Goal: Task Accomplishment & Management: Manage account settings

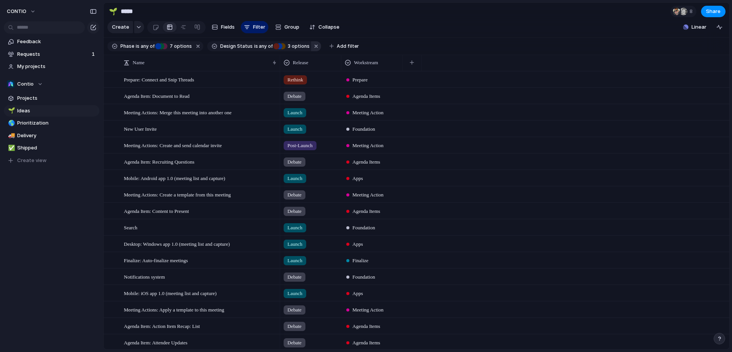
click at [313, 46] on button "button" at bounding box center [316, 46] width 10 height 10
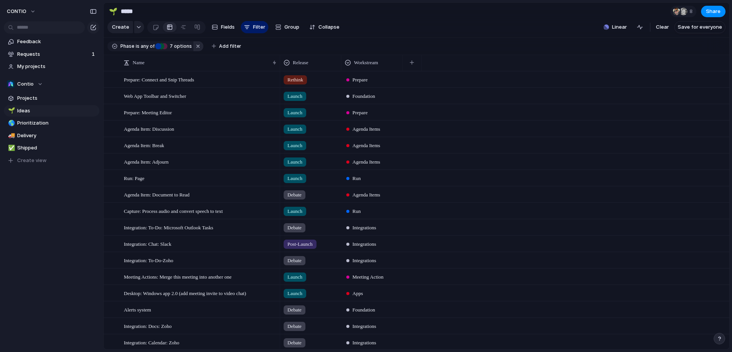
click at [198, 46] on button "button" at bounding box center [198, 46] width 10 height 10
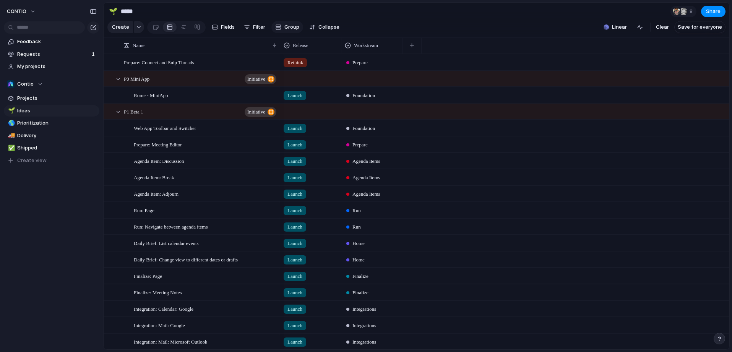
click at [290, 28] on span "Group" at bounding box center [291, 27] width 15 height 8
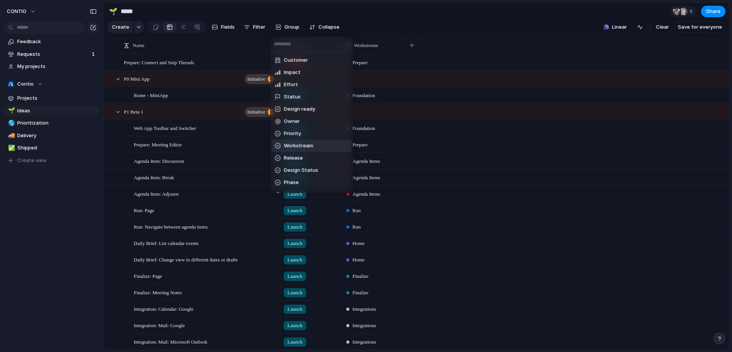
click at [297, 148] on span "Workstream" at bounding box center [298, 146] width 29 height 8
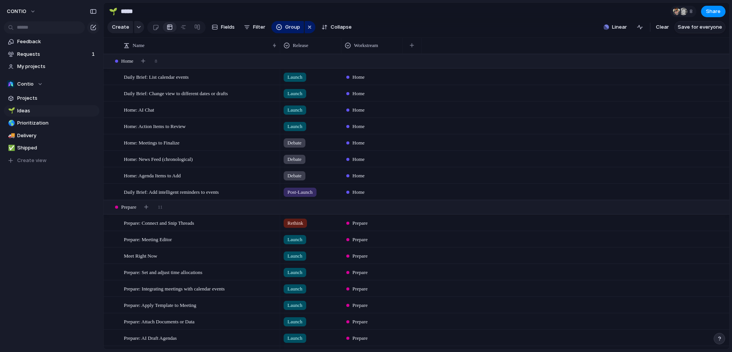
click at [636, 27] on span "Save for everyone" at bounding box center [700, 27] width 44 height 8
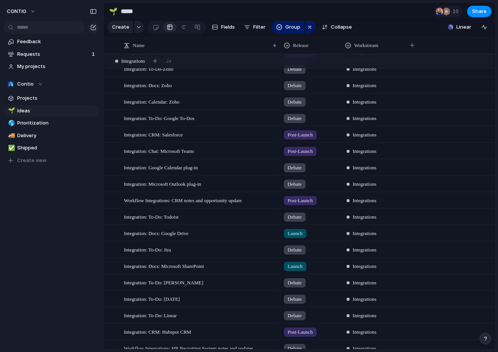
scroll to position [1863, 0]
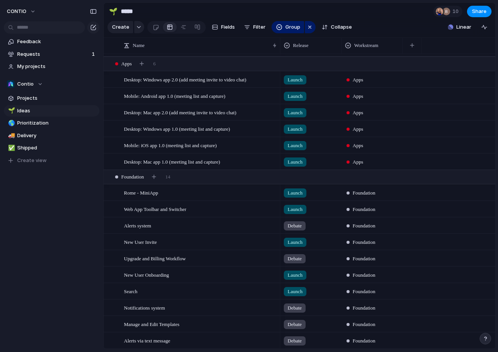
click at [311, 97] on div "Launch" at bounding box center [310, 94] width 60 height 13
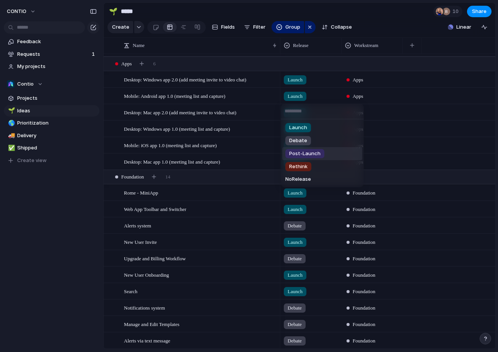
click at [313, 152] on span "Post-Launch" at bounding box center [304, 154] width 31 height 8
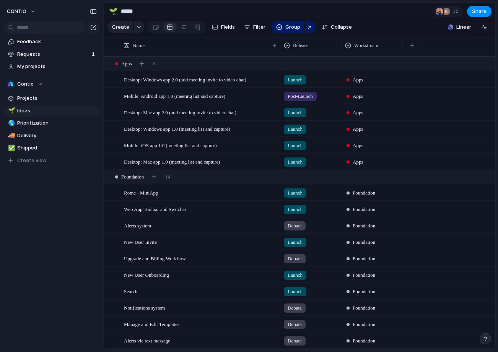
click at [321, 148] on div "Launch" at bounding box center [310, 144] width 60 height 13
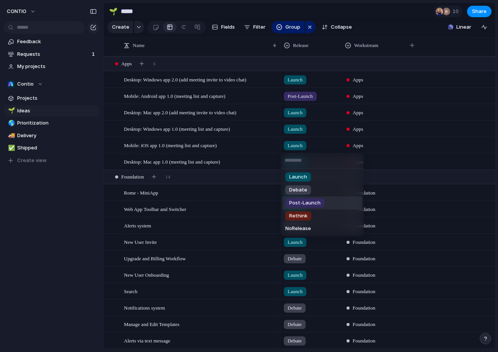
click at [315, 204] on span "Post-Launch" at bounding box center [304, 203] width 31 height 8
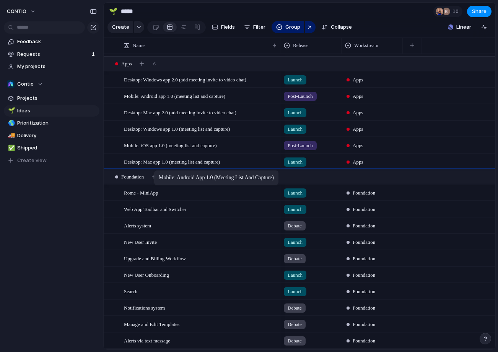
drag, startPoint x: 151, startPoint y: 97, endPoint x: 157, endPoint y: 172, distance: 74.4
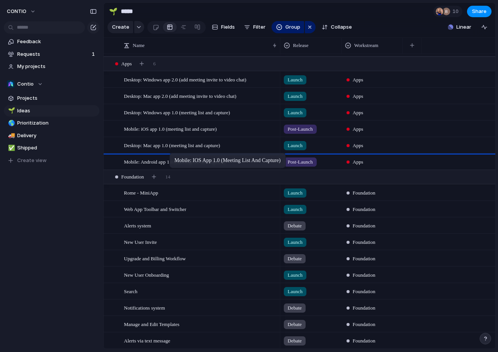
drag, startPoint x: 175, startPoint y: 127, endPoint x: 173, endPoint y: 154, distance: 27.2
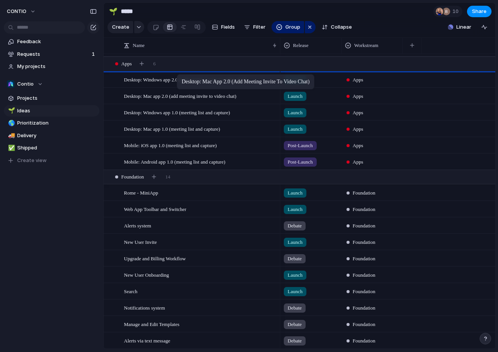
drag, startPoint x: 178, startPoint y: 100, endPoint x: 180, endPoint y: 76, distance: 24.2
drag, startPoint x: 173, startPoint y: 129, endPoint x: 178, endPoint y: 75, distance: 54.2
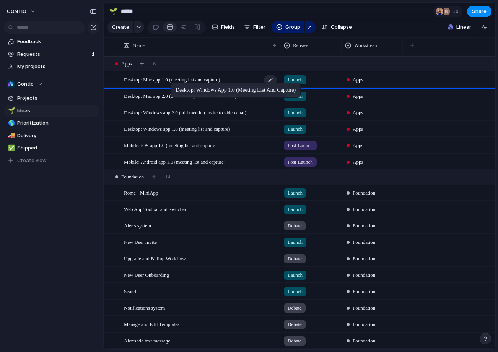
drag, startPoint x: 171, startPoint y: 130, endPoint x: 174, endPoint y: 85, distance: 45.6
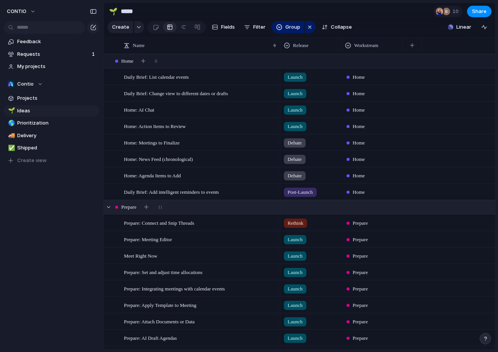
scroll to position [0, 0]
click at [311, 144] on div "Debate" at bounding box center [310, 141] width 60 height 13
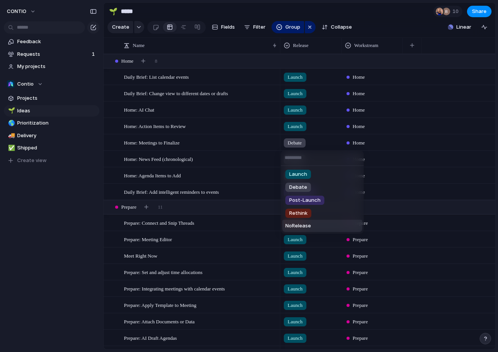
click at [296, 230] on li "No Release" at bounding box center [322, 226] width 80 height 12
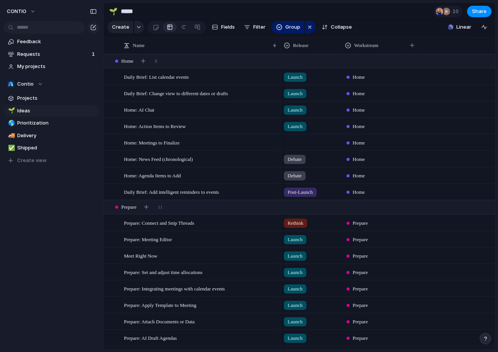
click at [307, 141] on div at bounding box center [310, 141] width 60 height 13
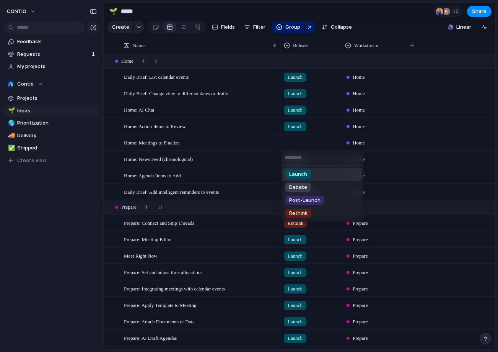
click at [327, 45] on div "Launch Debate Post-Launch Rethink" at bounding box center [249, 176] width 498 height 352
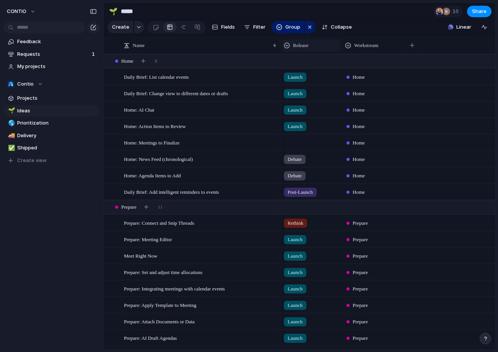
click at [308, 46] on span "Release" at bounding box center [300, 46] width 15 height 8
click at [312, 59] on span "Modify" at bounding box center [305, 63] width 16 height 8
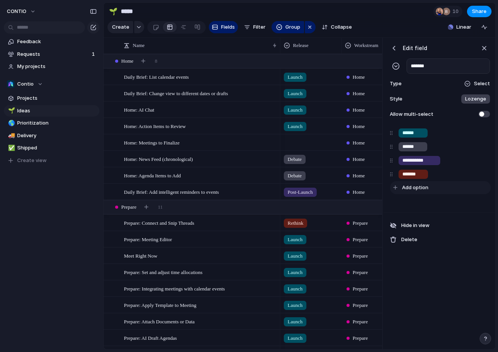
click at [421, 186] on span "Add option" at bounding box center [415, 188] width 26 height 8
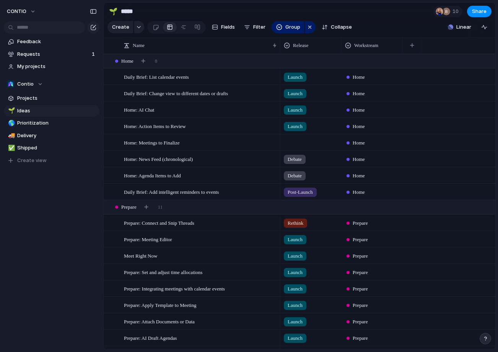
click at [301, 144] on div at bounding box center [310, 141] width 60 height 13
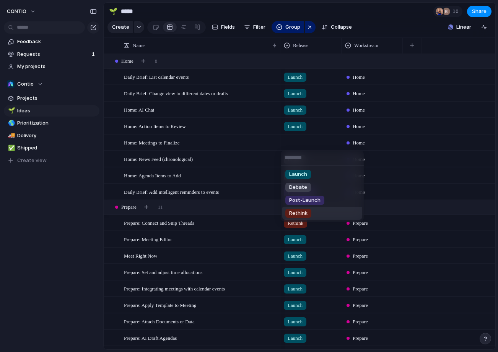
click at [306, 216] on span "Rethink" at bounding box center [298, 213] width 18 height 8
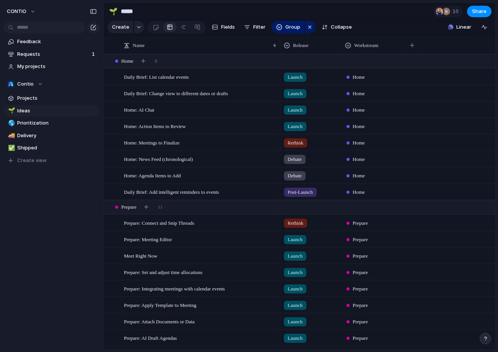
click at [312, 160] on div "Debate" at bounding box center [310, 157] width 60 height 13
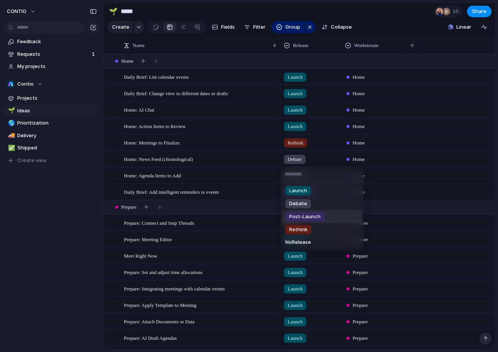
click at [313, 222] on li "Post-Launch" at bounding box center [322, 216] width 80 height 13
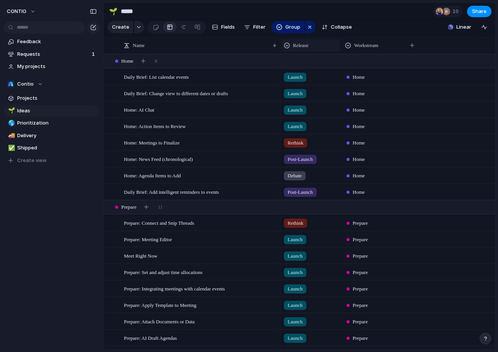
click at [327, 46] on div "Release" at bounding box center [311, 46] width 54 height 8
click at [321, 62] on li "Modify" at bounding box center [312, 63] width 56 height 12
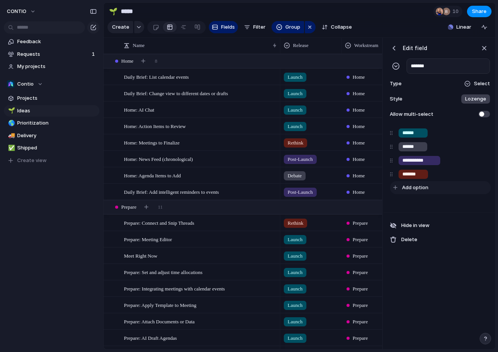
click at [425, 188] on span "Add option" at bounding box center [415, 188] width 26 height 8
type input "****"
click at [470, 188] on div "button" at bounding box center [469, 187] width 5 height 5
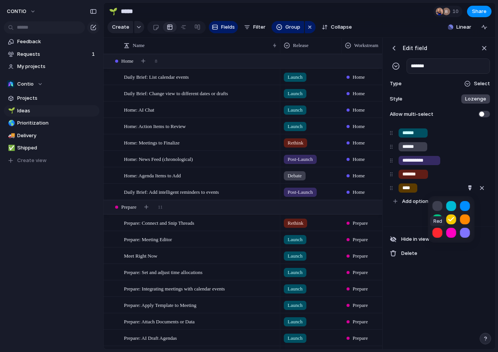
click at [435, 235] on button "button" at bounding box center [437, 233] width 10 height 10
click at [453, 233] on button "button" at bounding box center [451, 233] width 10 height 10
click at [468, 188] on div at bounding box center [249, 176] width 498 height 352
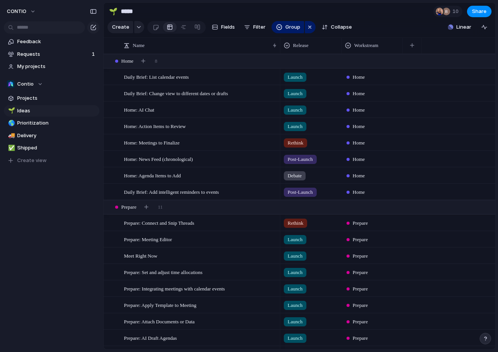
click at [298, 144] on span "Rethink" at bounding box center [295, 143] width 16 height 8
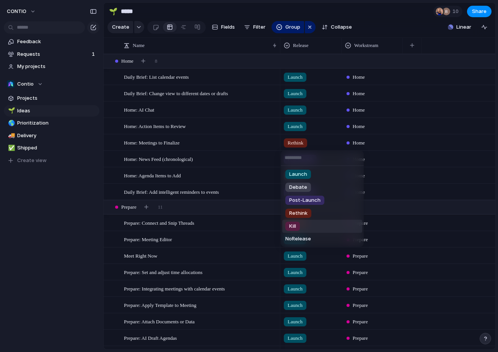
click at [300, 225] on li "Kill" at bounding box center [322, 226] width 80 height 13
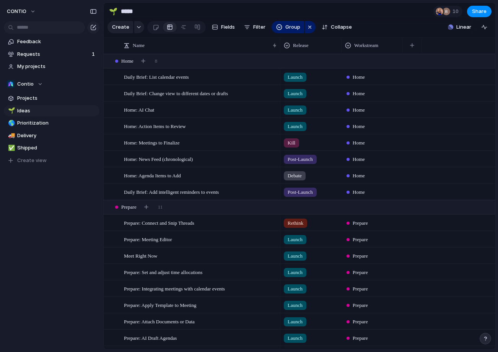
click at [298, 175] on span "Debate" at bounding box center [294, 176] width 14 height 8
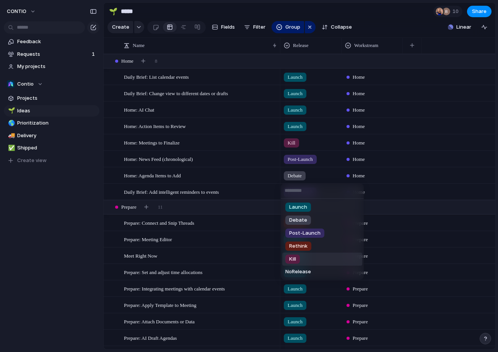
click at [293, 260] on span "Kill" at bounding box center [292, 259] width 7 height 8
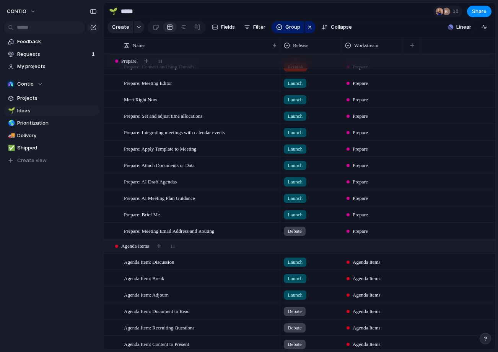
scroll to position [156, 0]
click at [317, 232] on div "Debate" at bounding box center [310, 230] width 60 height 13
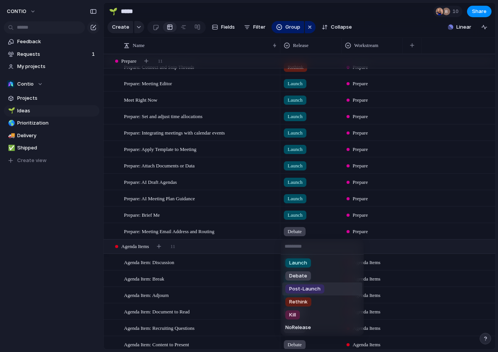
click at [318, 290] on span "Post-Launch" at bounding box center [304, 289] width 31 height 8
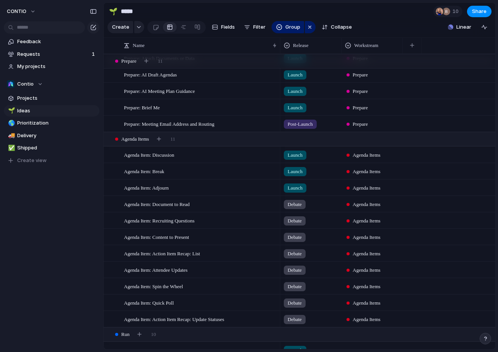
scroll to position [269, 0]
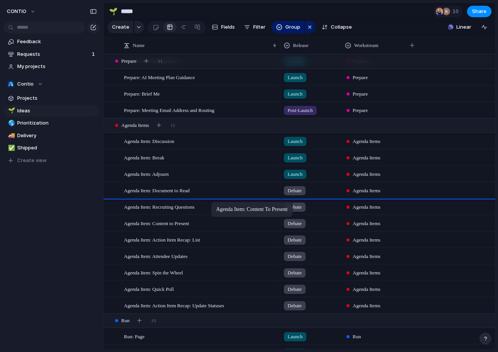
drag, startPoint x: 213, startPoint y: 227, endPoint x: 215, endPoint y: 203, distance: 23.8
drag, startPoint x: 183, startPoint y: 224, endPoint x: 184, endPoint y: 200, distance: 24.1
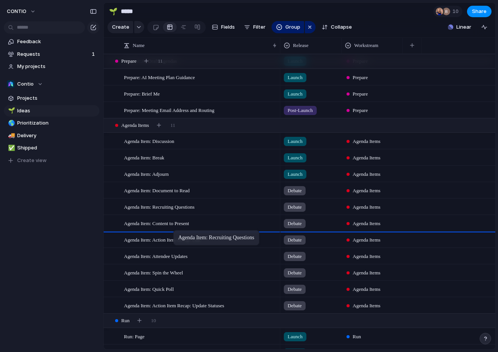
drag, startPoint x: 181, startPoint y: 209, endPoint x: 177, endPoint y: 232, distance: 23.2
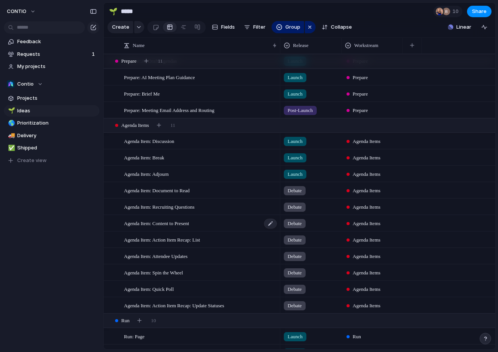
click at [178, 221] on span "Agenda Item: Content to Present" at bounding box center [156, 223] width 65 height 9
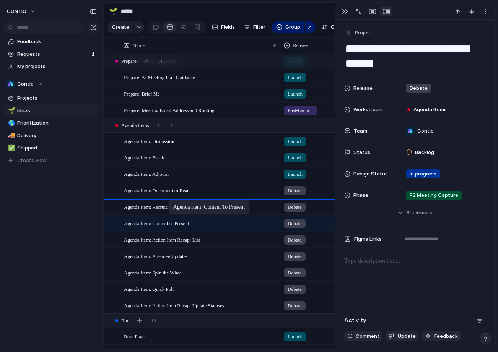
drag, startPoint x: 172, startPoint y: 222, endPoint x: 172, endPoint y: 201, distance: 20.6
click at [180, 190] on span "Agenda Item: Document to Read" at bounding box center [157, 190] width 66 height 9
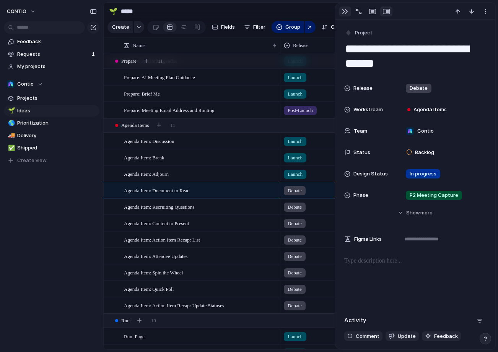
click at [344, 12] on div "button" at bounding box center [345, 11] width 6 height 6
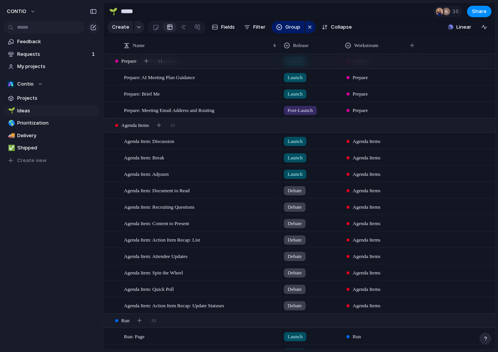
click at [302, 223] on span "Debate" at bounding box center [294, 224] width 14 height 8
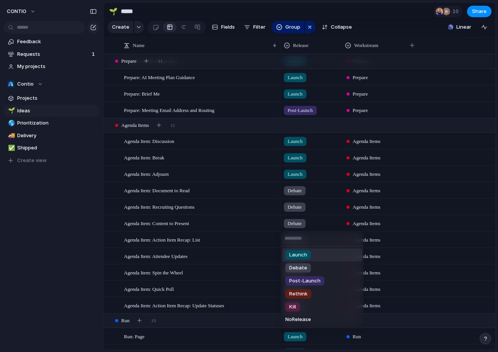
click at [305, 255] on span "Launch" at bounding box center [298, 255] width 18 height 8
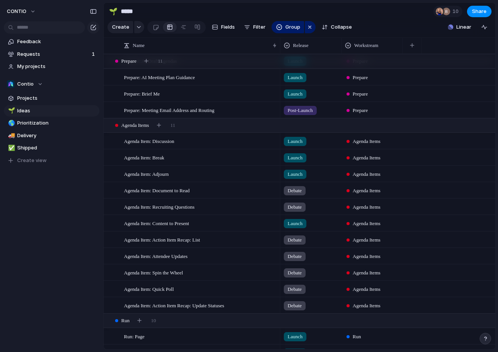
click at [300, 191] on span "Debate" at bounding box center [294, 191] width 14 height 8
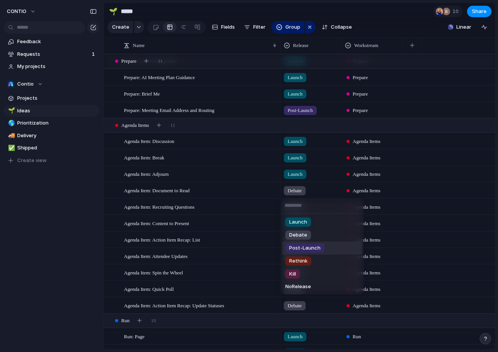
click at [300, 246] on span "Post-Launch" at bounding box center [304, 248] width 31 height 8
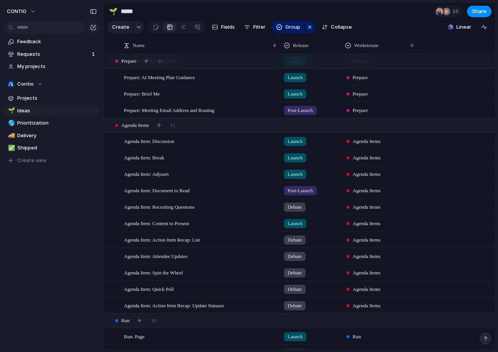
click at [302, 206] on span "Debate" at bounding box center [294, 207] width 14 height 8
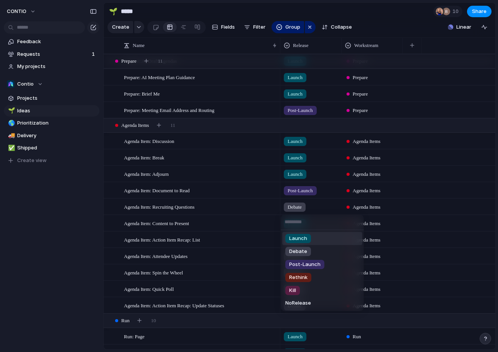
click at [306, 240] on span "Launch" at bounding box center [298, 239] width 18 height 8
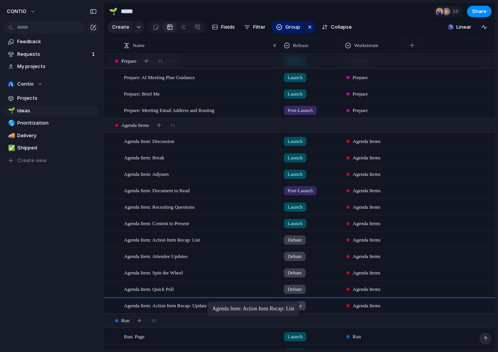
drag, startPoint x: 208, startPoint y: 239, endPoint x: 211, endPoint y: 303, distance: 63.9
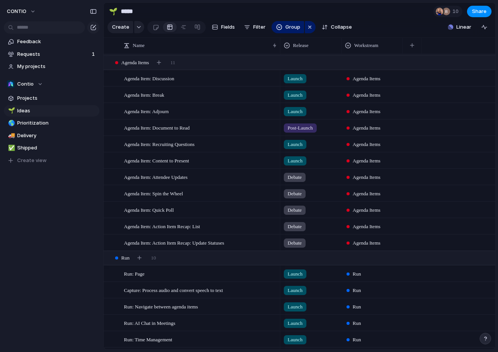
scroll to position [341, 0]
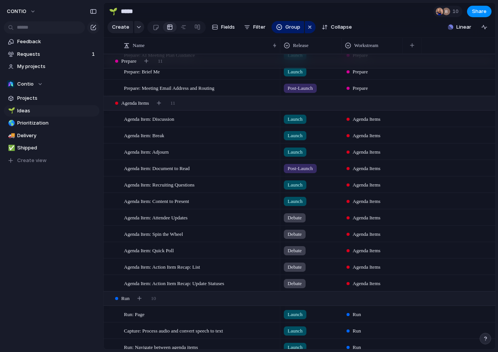
click at [302, 265] on span "Debate" at bounding box center [294, 267] width 14 height 8
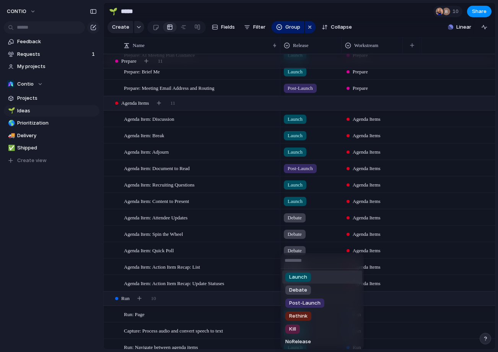
click at [309, 279] on div "Launch" at bounding box center [298, 276] width 26 height 9
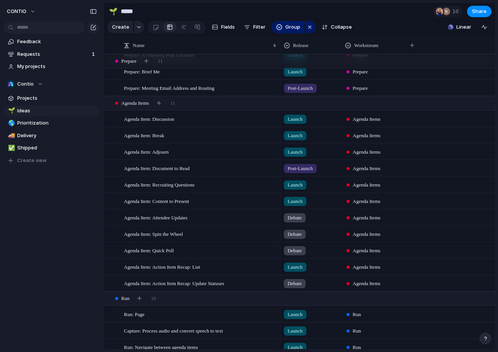
click at [311, 282] on div "Debate" at bounding box center [310, 282] width 60 height 13
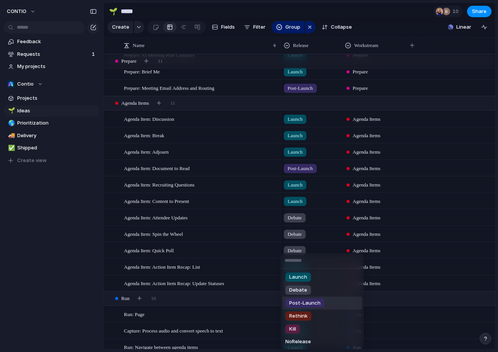
click at [310, 301] on span "Post-Launch" at bounding box center [304, 303] width 31 height 8
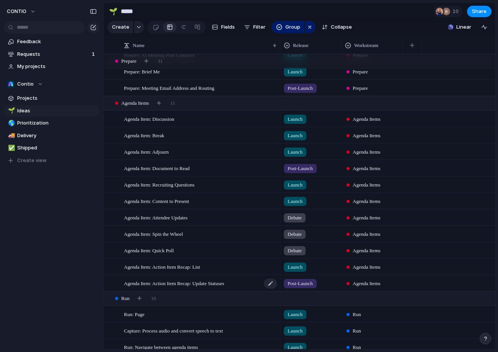
click at [224, 284] on span "Agenda Item: Action Item Recap: Update Statuses" at bounding box center [174, 283] width 100 height 9
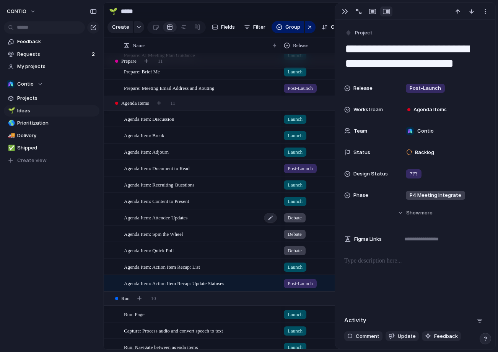
click at [206, 218] on div "Agenda Item: Attendee Updates" at bounding box center [201, 218] width 154 height 16
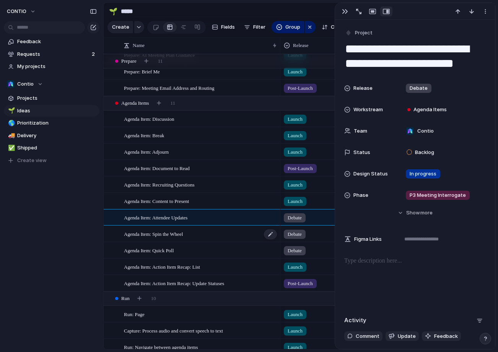
click at [200, 233] on div "Agenda Item: Spin the Wheel" at bounding box center [201, 234] width 154 height 16
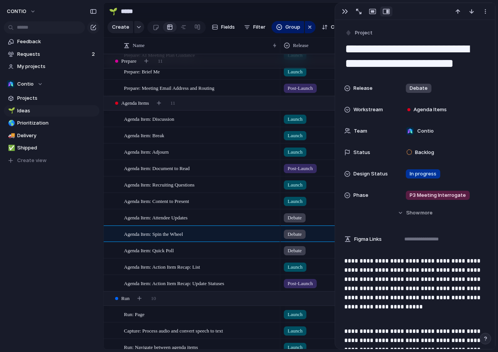
click at [299, 218] on span "Debate" at bounding box center [294, 218] width 14 height 8
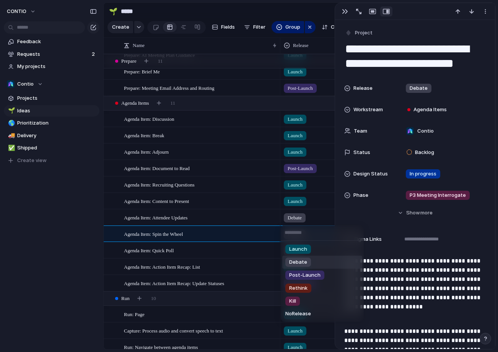
click at [299, 218] on div "Launch Debate Post-Launch Rethink Kill No Release" at bounding box center [249, 176] width 498 height 352
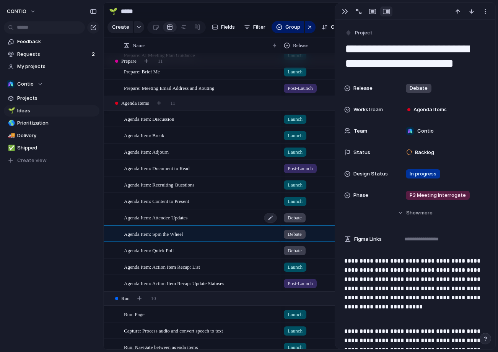
click at [187, 220] on span "Agenda Item: Attendee Updates" at bounding box center [155, 217] width 63 height 9
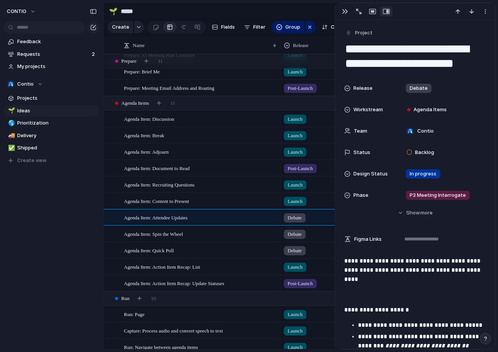
click at [300, 216] on span "Debate" at bounding box center [294, 218] width 14 height 8
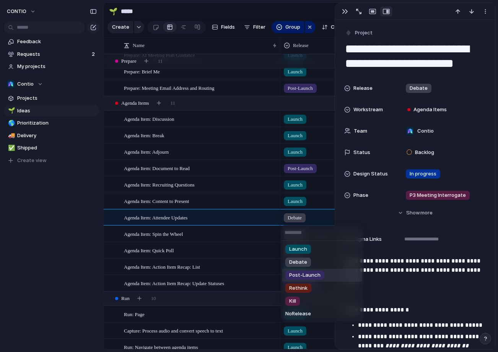
click at [311, 275] on span "Post-Launch" at bounding box center [304, 275] width 31 height 8
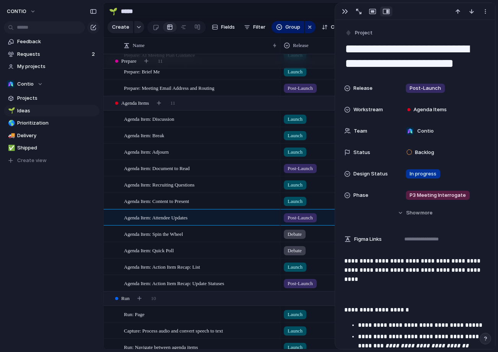
click at [316, 235] on div "Debate" at bounding box center [310, 232] width 60 height 13
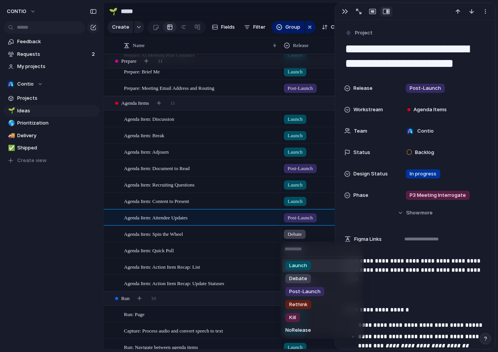
click at [316, 263] on li "Launch" at bounding box center [322, 265] width 80 height 13
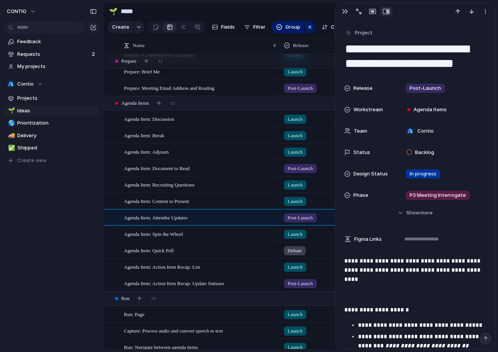
click at [309, 251] on div "Debate" at bounding box center [310, 249] width 60 height 13
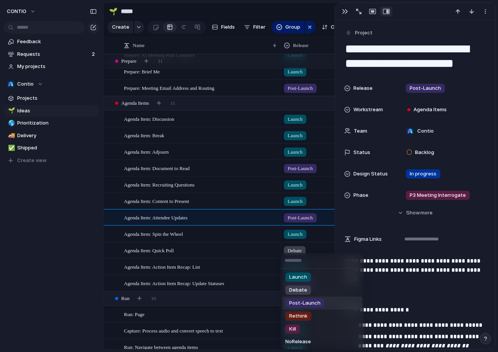
click at [310, 303] on span "Post-Launch" at bounding box center [304, 303] width 31 height 8
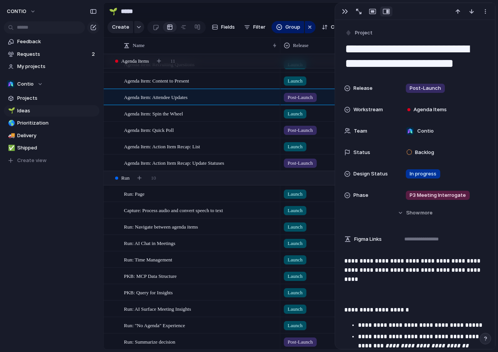
scroll to position [431, 0]
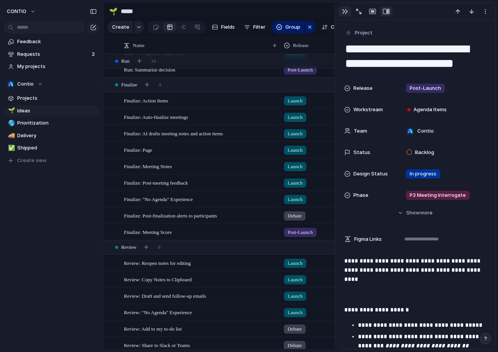
click at [342, 13] on div "button" at bounding box center [345, 11] width 6 height 6
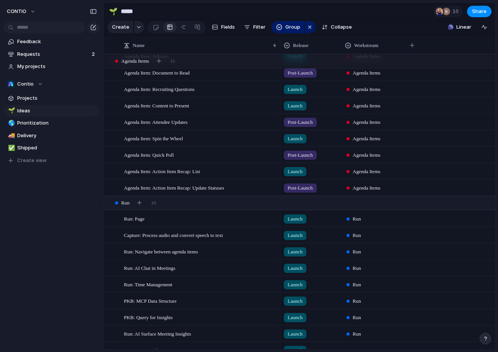
scroll to position [438, 0]
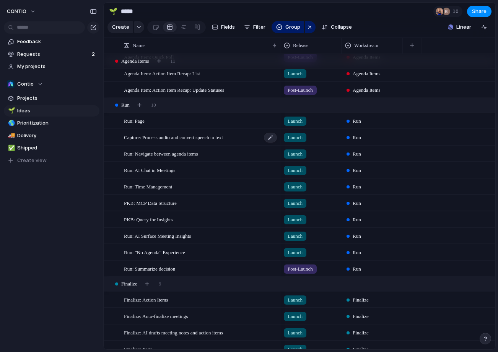
click at [199, 138] on span "Capture: Process audio and convert speech to text" at bounding box center [173, 137] width 99 height 9
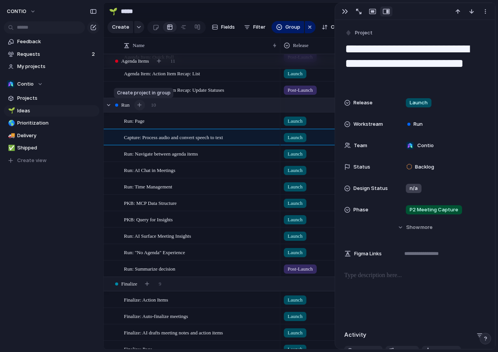
click at [141, 104] on div "button" at bounding box center [139, 105] width 4 height 4
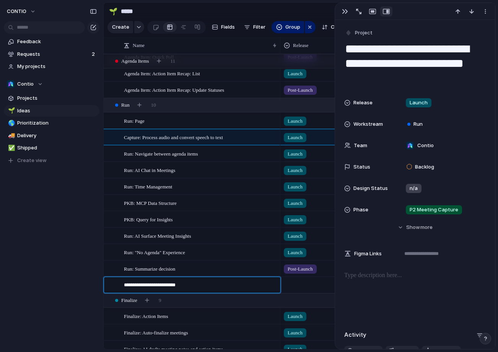
type textarea "**********"
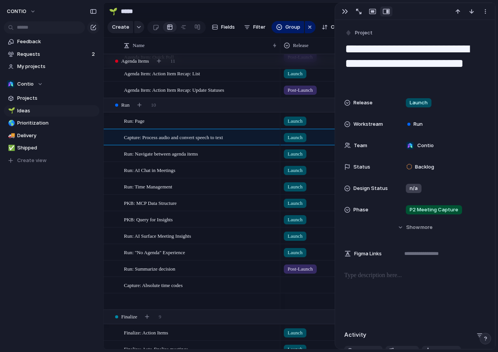
click at [306, 287] on div at bounding box center [310, 283] width 60 height 13
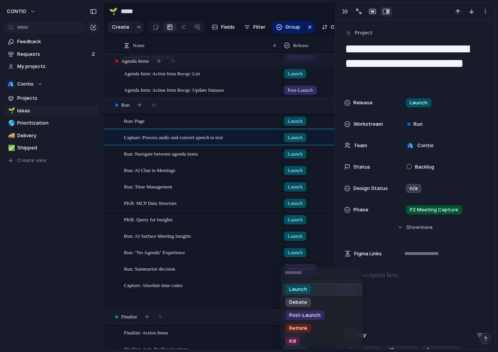
click at [317, 290] on li "Launch" at bounding box center [322, 289] width 80 height 13
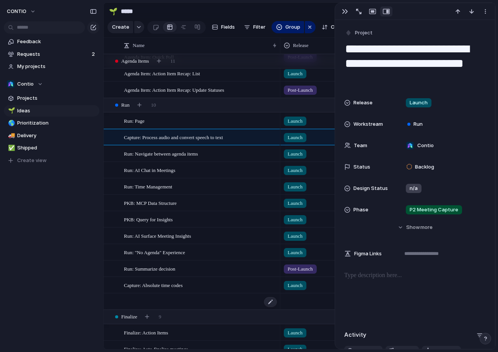
click at [238, 299] on div at bounding box center [201, 302] width 154 height 16
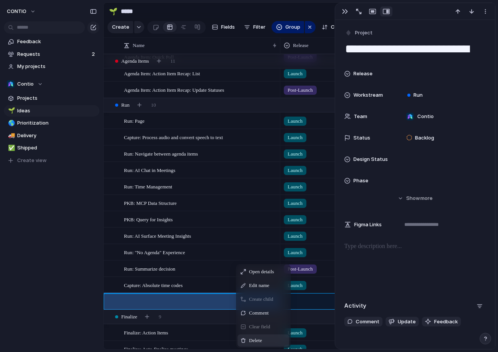
click at [261, 337] on span "Delete" at bounding box center [255, 341] width 13 height 8
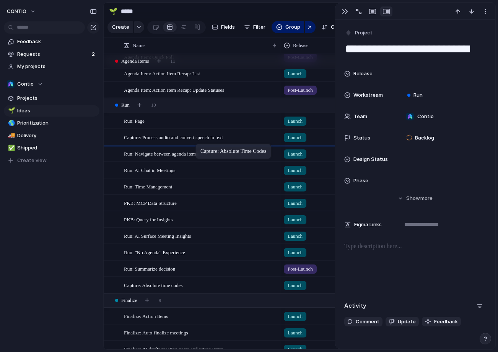
drag, startPoint x: 186, startPoint y: 287, endPoint x: 199, endPoint y: 145, distance: 142.0
drag, startPoint x: 186, startPoint y: 186, endPoint x: 188, endPoint y: 147, distance: 38.6
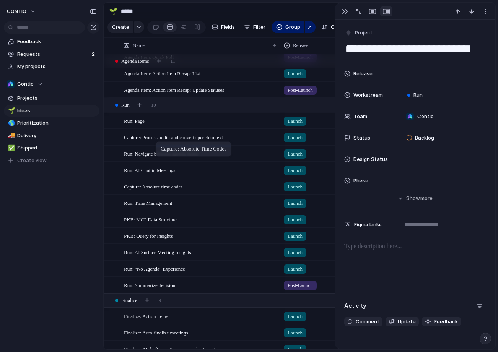
drag, startPoint x: 156, startPoint y: 185, endPoint x: 159, endPoint y: 143, distance: 42.2
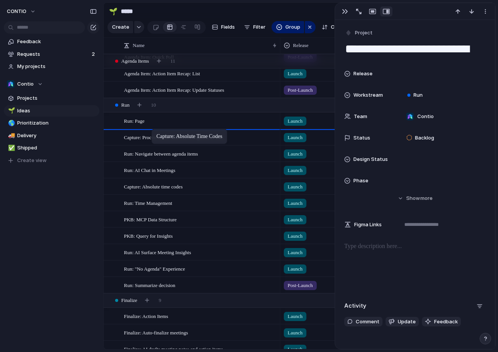
drag, startPoint x: 152, startPoint y: 188, endPoint x: 155, endPoint y: 131, distance: 57.4
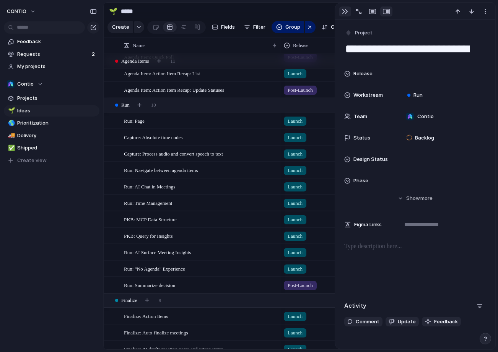
click at [345, 9] on div "button" at bounding box center [345, 11] width 6 height 6
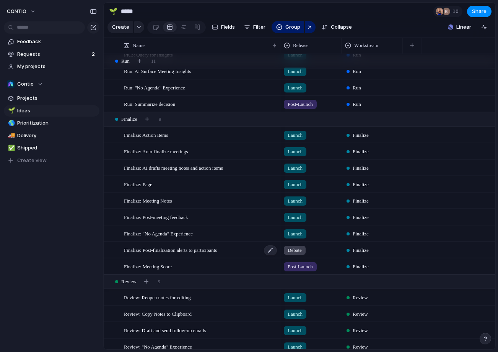
click at [195, 252] on span "Finalize: Post-finalization alerts to participants" at bounding box center [170, 249] width 93 height 9
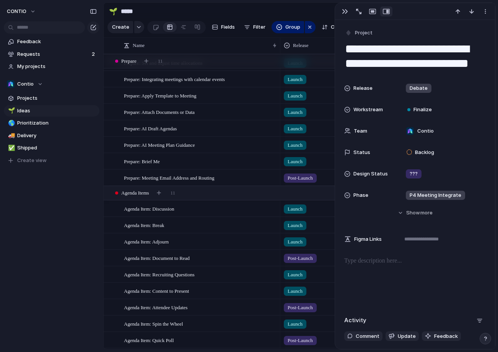
scroll to position [118, 0]
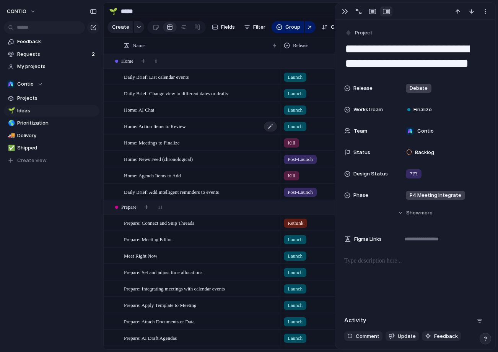
click at [186, 127] on span "Home: Action Items to Review" at bounding box center [155, 126] width 62 height 9
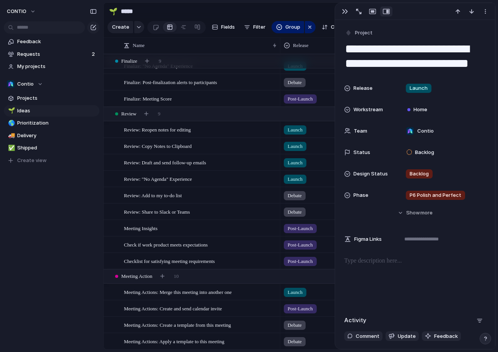
click at [305, 83] on div "Debate" at bounding box center [295, 82] width 22 height 9
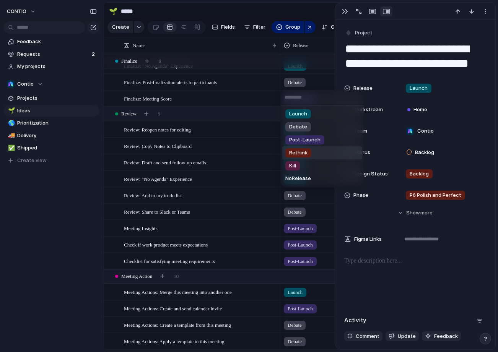
click at [306, 151] on span "Rethink" at bounding box center [298, 153] width 18 height 8
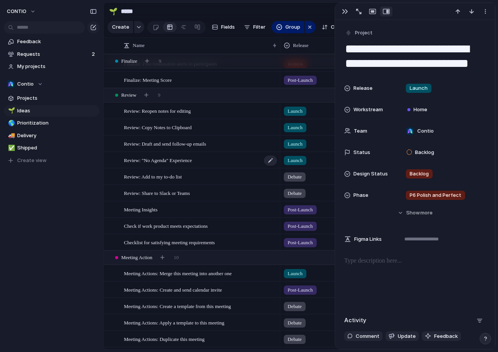
scroll to position [862, 0]
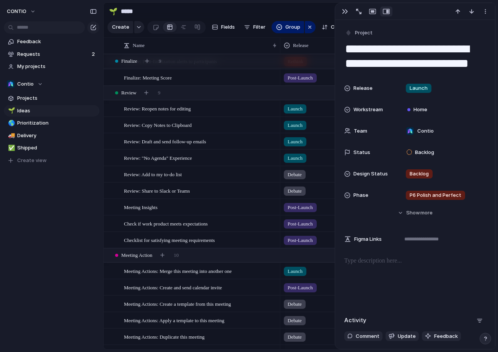
click at [314, 174] on div "Debate" at bounding box center [310, 173] width 60 height 13
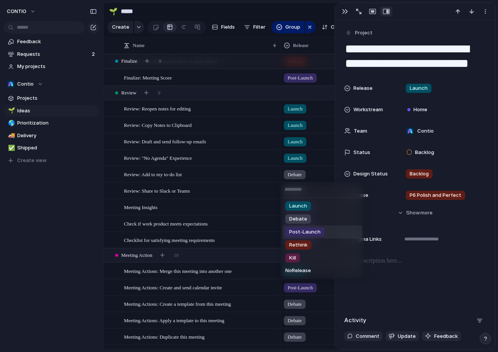
click at [313, 231] on span "Post-Launch" at bounding box center [304, 232] width 31 height 8
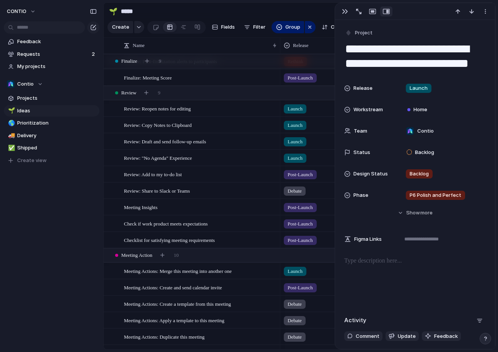
click at [314, 189] on div "Debate" at bounding box center [310, 189] width 60 height 13
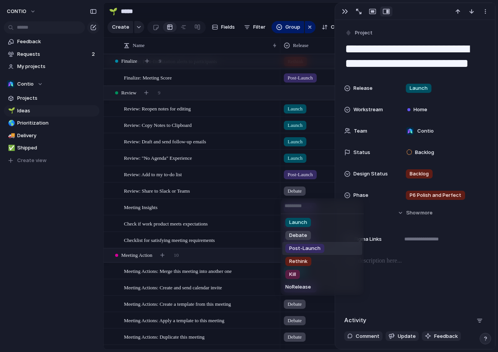
click at [312, 248] on span "Post-Launch" at bounding box center [304, 249] width 31 height 8
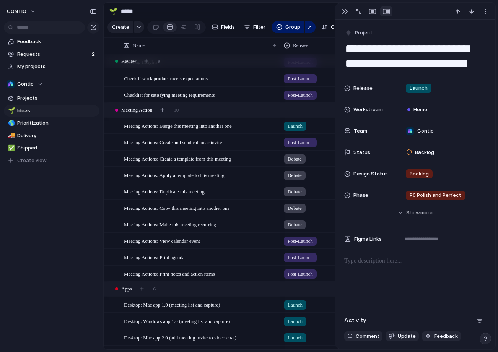
scroll to position [1015, 0]
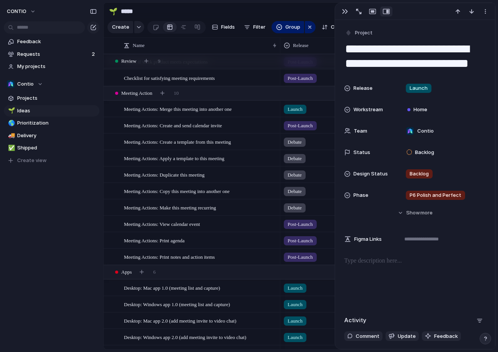
click at [305, 144] on div "Debate" at bounding box center [295, 142] width 22 height 9
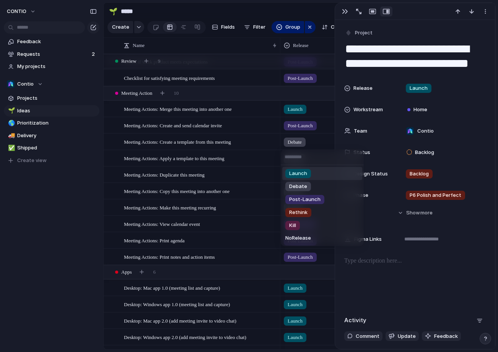
click at [313, 177] on li "Launch" at bounding box center [322, 173] width 80 height 13
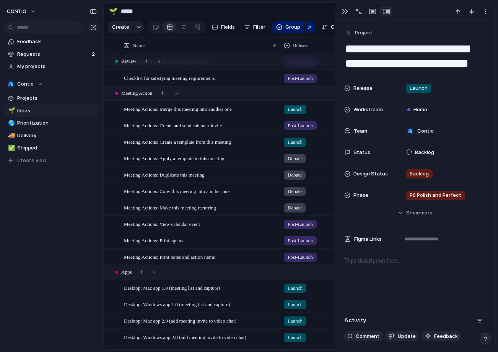
click at [316, 159] on div "Debate" at bounding box center [310, 157] width 60 height 13
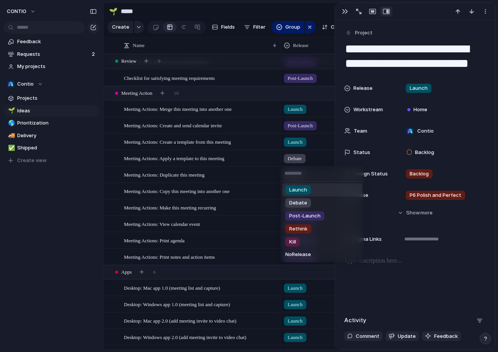
click at [314, 195] on li "Launch" at bounding box center [322, 189] width 80 height 13
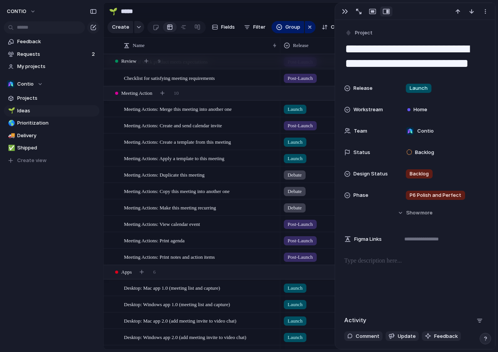
click at [313, 175] on div "Debate" at bounding box center [310, 173] width 60 height 13
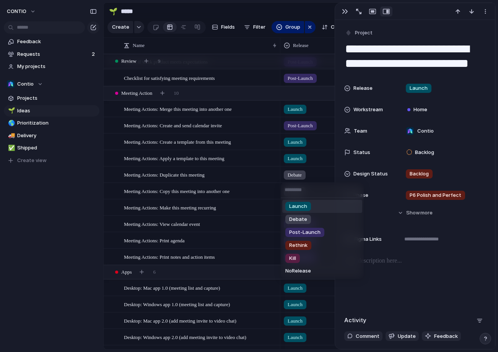
click at [308, 208] on div "Launch" at bounding box center [298, 206] width 26 height 9
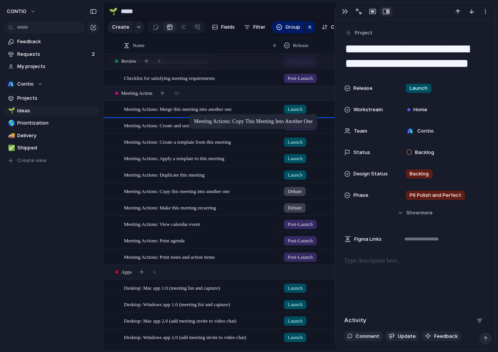
drag, startPoint x: 185, startPoint y: 191, endPoint x: 193, endPoint y: 115, distance: 76.4
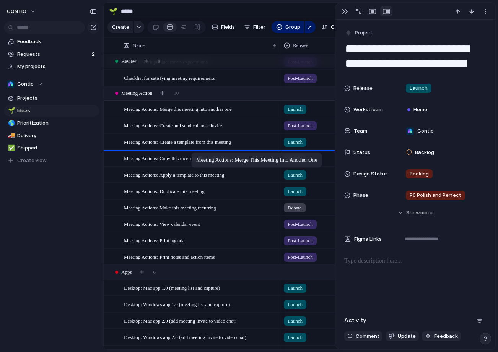
drag, startPoint x: 199, startPoint y: 110, endPoint x: 195, endPoint y: 154, distance: 44.6
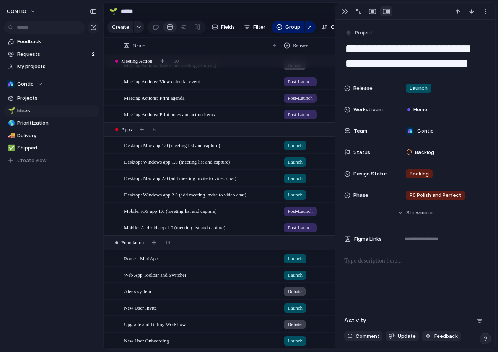
scroll to position [1148, 0]
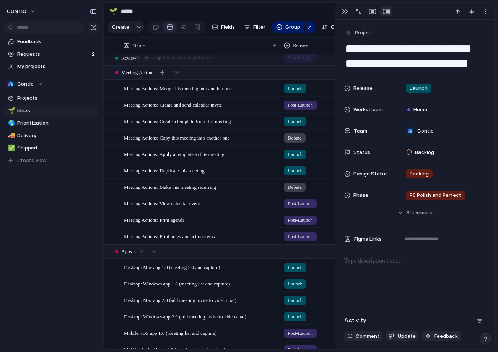
click at [302, 136] on span "Debate" at bounding box center [294, 138] width 14 height 8
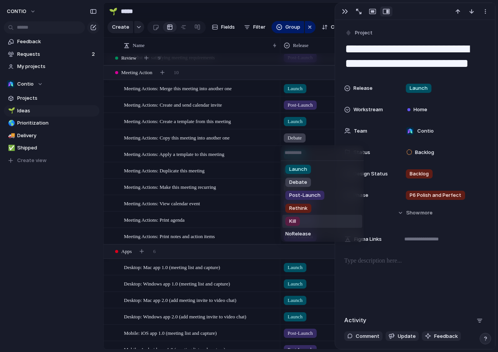
click at [304, 224] on li "Kill" at bounding box center [322, 221] width 80 height 13
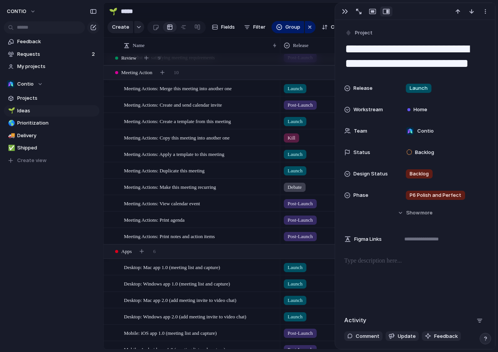
click at [301, 189] on span "Debate" at bounding box center [294, 187] width 14 height 8
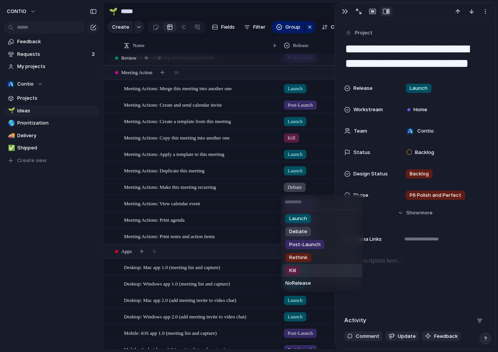
click at [306, 273] on li "Kill" at bounding box center [322, 270] width 80 height 13
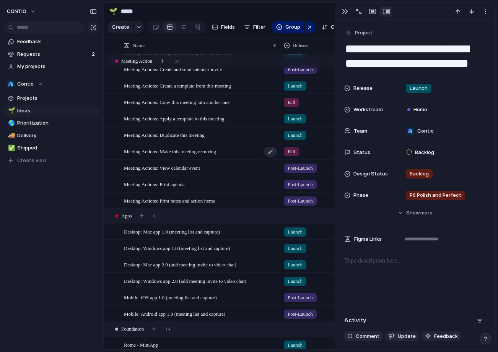
scroll to position [1090, 0]
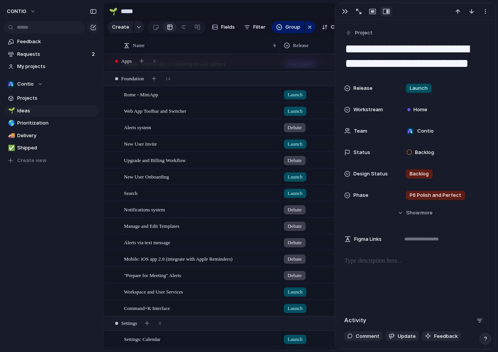
click at [297, 258] on span "Debate" at bounding box center [294, 259] width 14 height 8
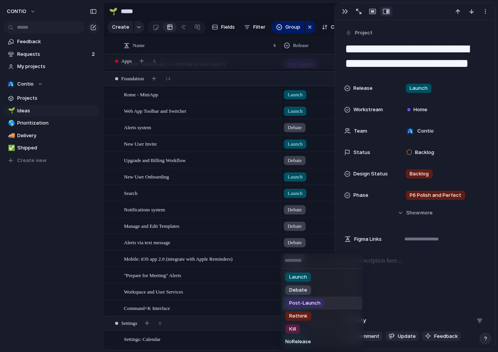
click at [306, 305] on span "Post-Launch" at bounding box center [304, 303] width 31 height 8
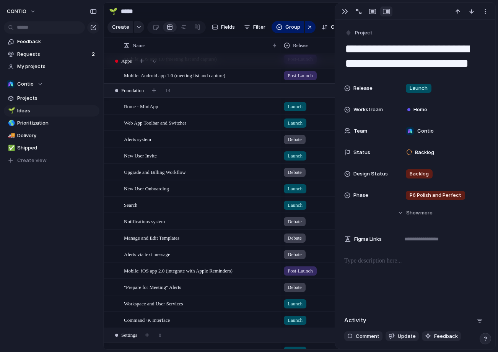
scroll to position [1317, 0]
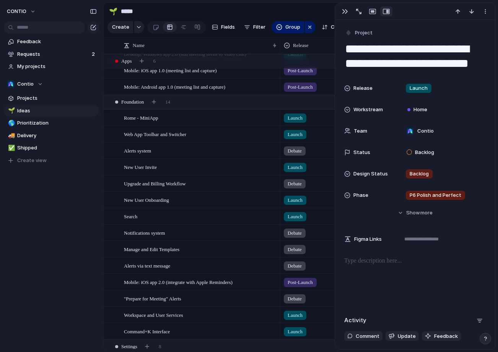
click at [302, 185] on span "Debate" at bounding box center [294, 184] width 14 height 8
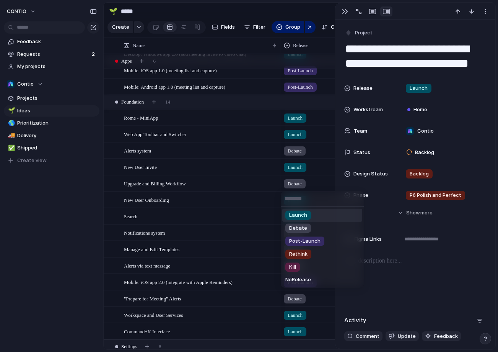
click at [301, 214] on span "Launch" at bounding box center [298, 215] width 18 height 8
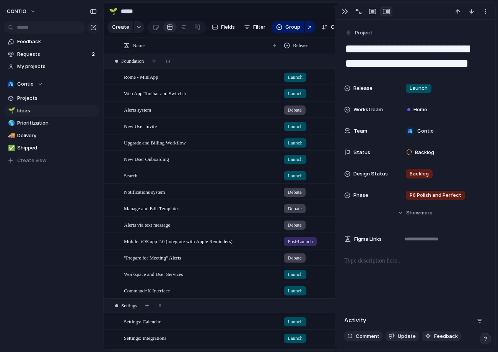
scroll to position [1350, 0]
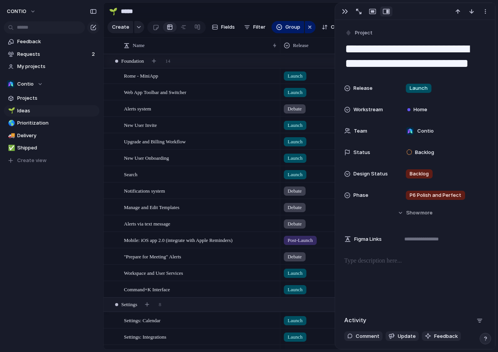
click at [298, 109] on span "Debate" at bounding box center [294, 109] width 14 height 8
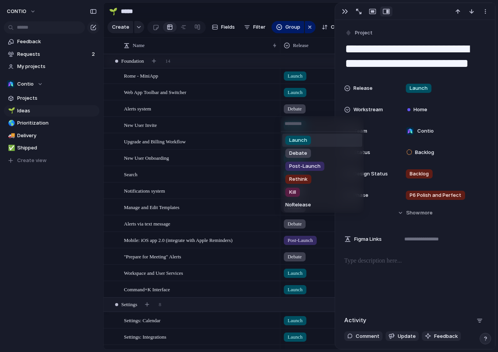
click at [301, 141] on span "Launch" at bounding box center [298, 140] width 18 height 8
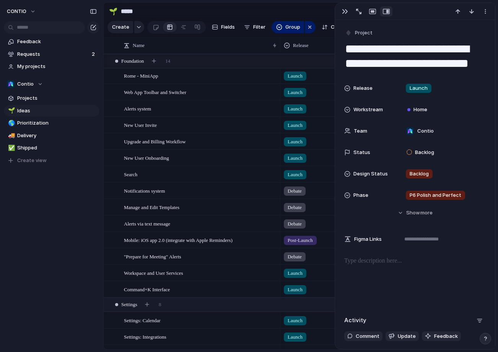
click at [298, 190] on span "Debate" at bounding box center [294, 191] width 14 height 8
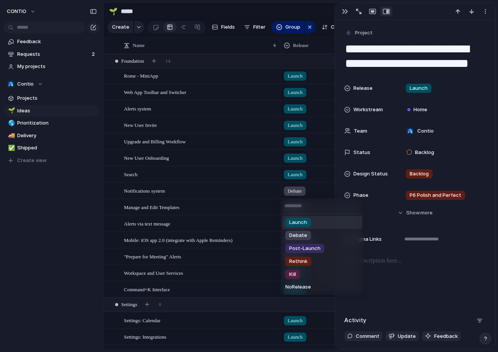
click at [301, 222] on span "Launch" at bounding box center [298, 223] width 18 height 8
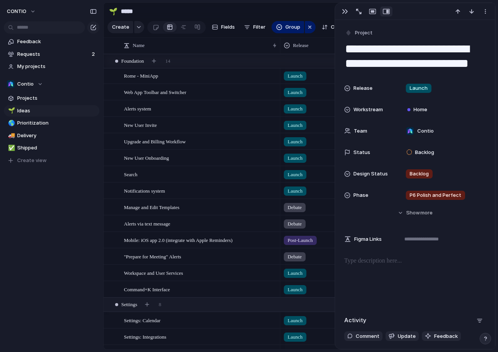
click at [297, 207] on span "Debate" at bounding box center [294, 208] width 14 height 8
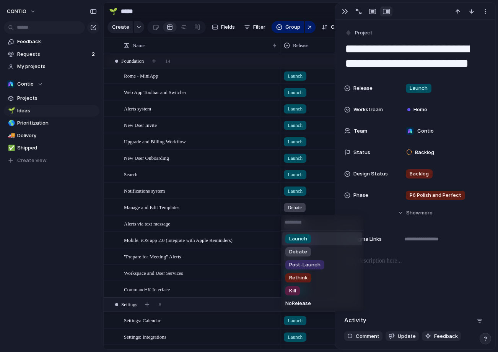
click at [327, 240] on li "Launch" at bounding box center [322, 238] width 80 height 13
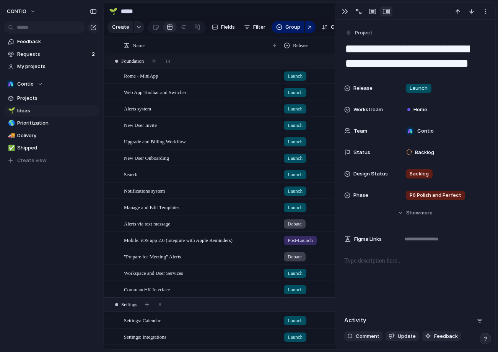
click at [320, 224] on div "Debate" at bounding box center [310, 222] width 60 height 13
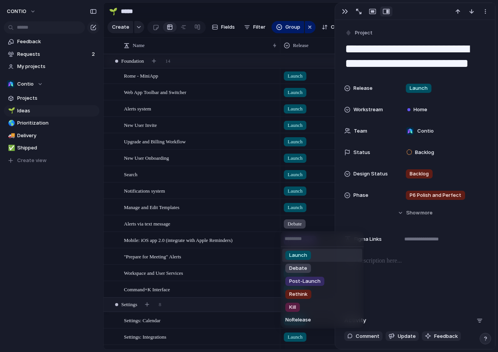
click at [311, 255] on li "Launch" at bounding box center [322, 255] width 80 height 13
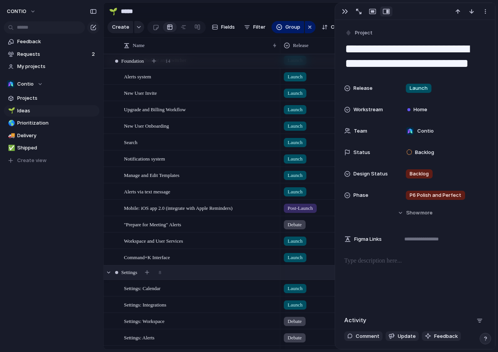
scroll to position [1382, 0]
click at [316, 224] on div "Debate" at bounding box center [310, 222] width 60 height 13
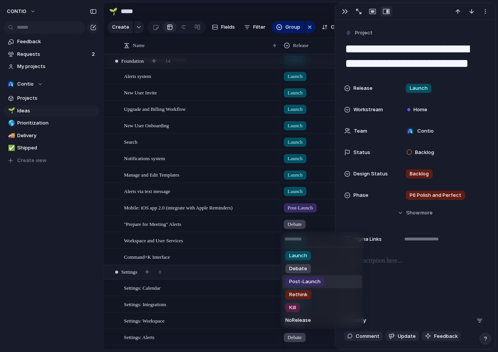
click at [311, 280] on span "Post-Launch" at bounding box center [304, 282] width 31 height 8
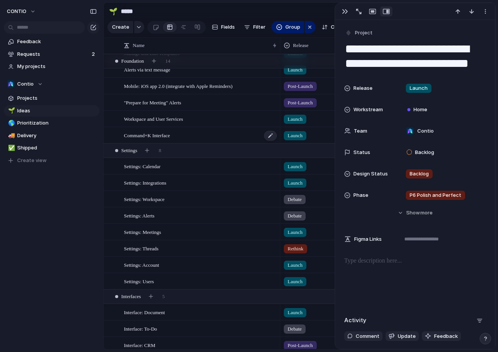
scroll to position [1511, 0]
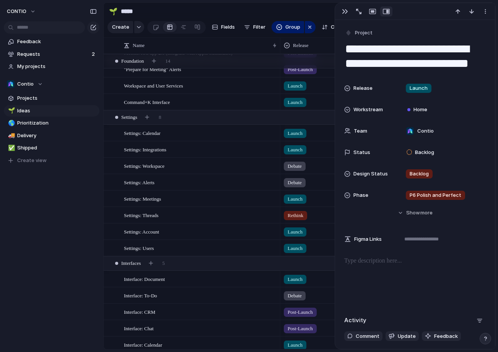
click at [320, 183] on div "Debate" at bounding box center [310, 181] width 60 height 13
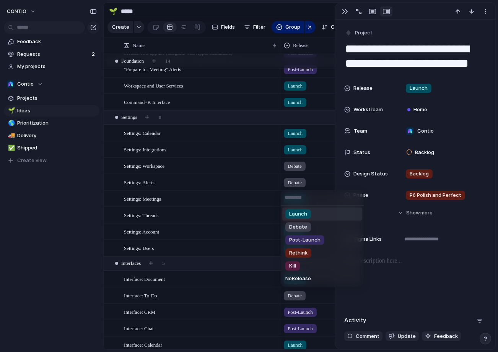
click at [314, 215] on li "Launch" at bounding box center [322, 214] width 80 height 13
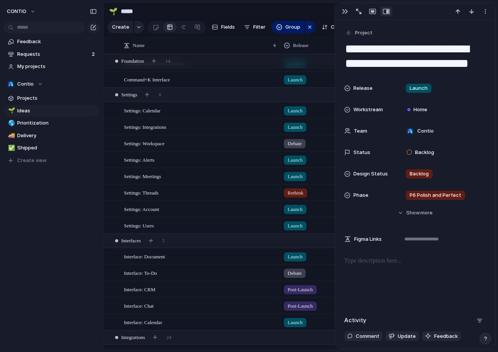
scroll to position [1564, 0]
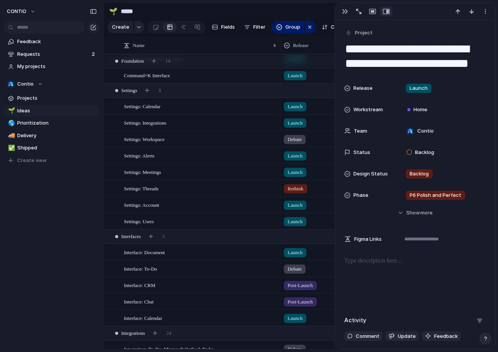
click at [305, 137] on div "Debate" at bounding box center [295, 139] width 22 height 9
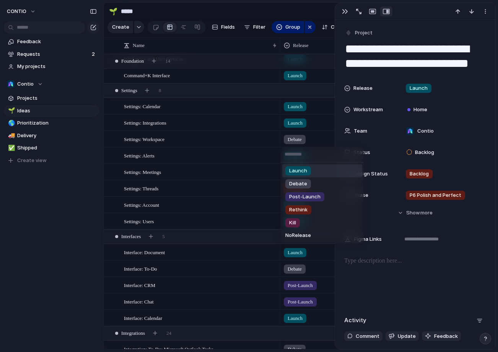
click at [303, 170] on span "Launch" at bounding box center [298, 171] width 18 height 8
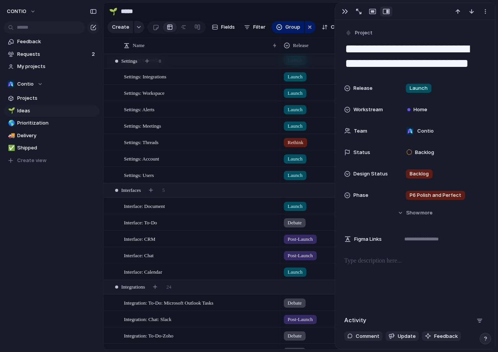
scroll to position [1609, 0]
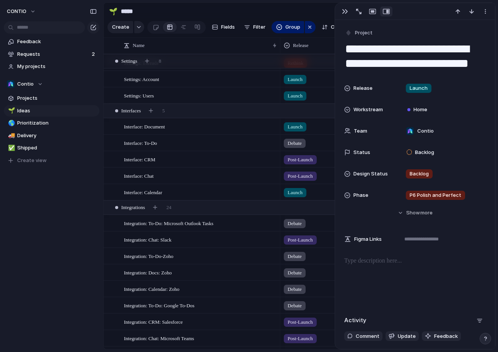
click at [298, 145] on span "Debate" at bounding box center [294, 143] width 14 height 8
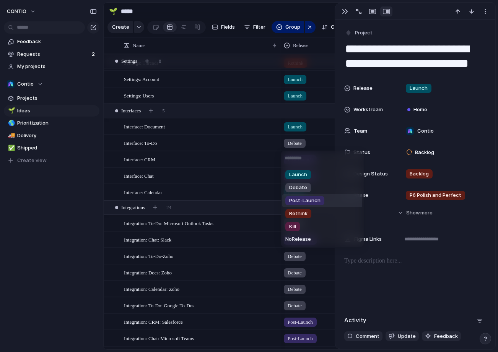
click at [302, 200] on span "Post-Launch" at bounding box center [304, 201] width 31 height 8
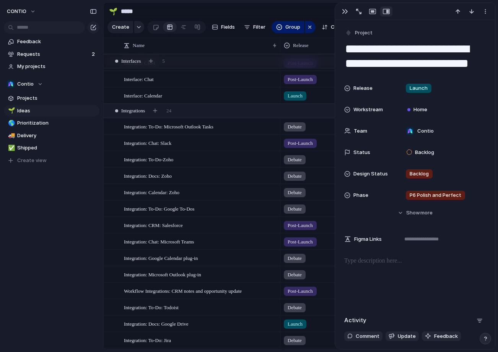
click at [309, 129] on div "Debate" at bounding box center [310, 125] width 60 height 13
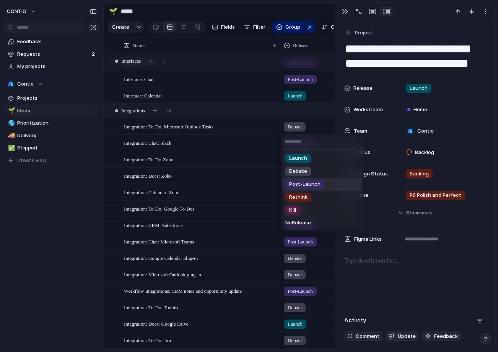
click at [317, 183] on span "Post-Launch" at bounding box center [304, 184] width 31 height 8
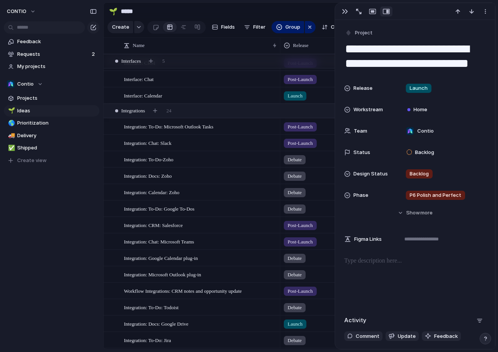
click at [315, 157] on div "Debate" at bounding box center [310, 158] width 60 height 13
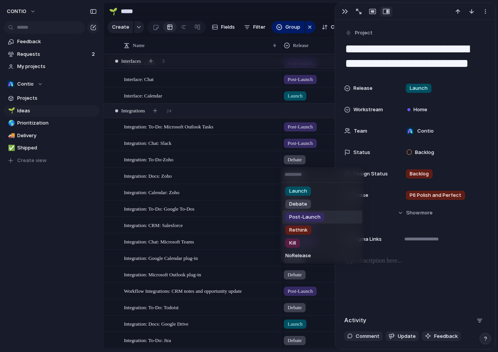
click at [316, 220] on span "Post-Launch" at bounding box center [304, 217] width 31 height 8
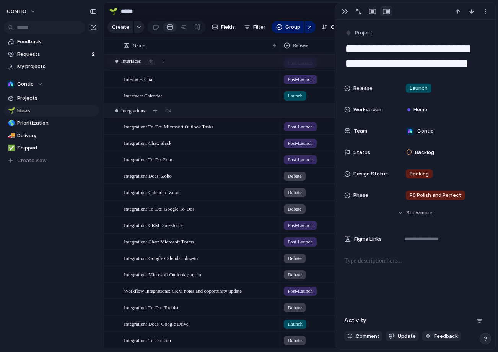
click at [313, 211] on div "Debate" at bounding box center [310, 207] width 60 height 13
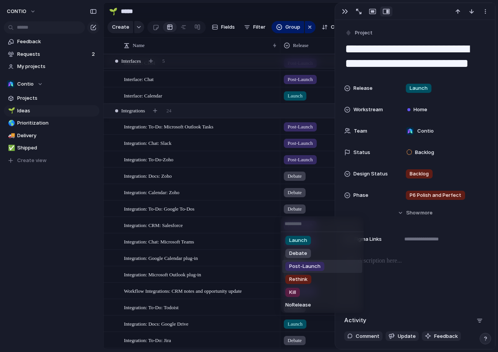
click at [313, 267] on span "Post-Launch" at bounding box center [304, 267] width 31 height 8
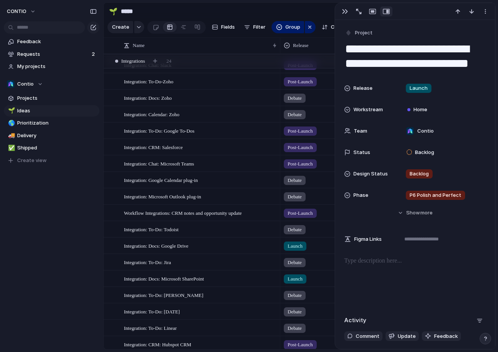
click at [310, 229] on div "Debate" at bounding box center [310, 228] width 60 height 13
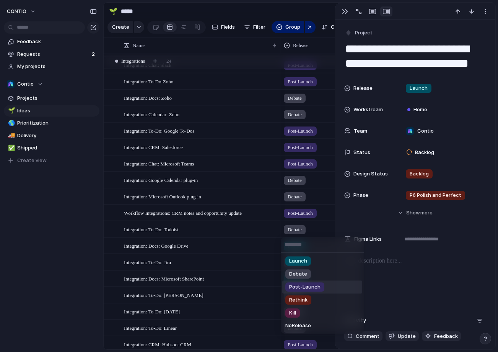
click at [315, 287] on span "Post-Launch" at bounding box center [304, 287] width 31 height 8
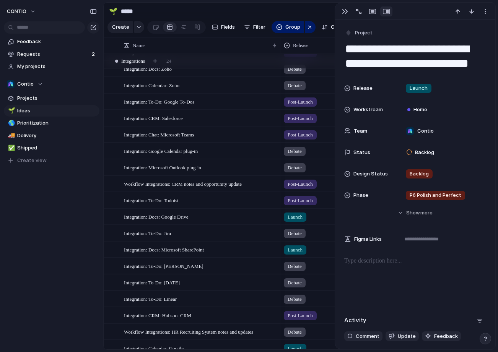
click at [313, 235] on div "Debate" at bounding box center [310, 231] width 60 height 13
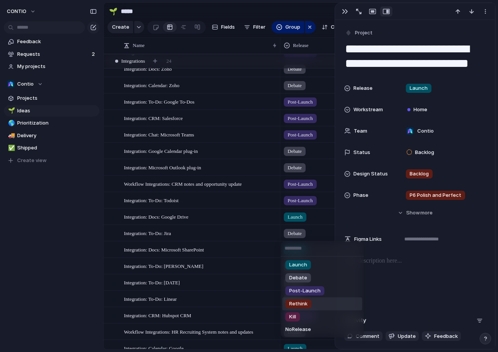
click at [314, 306] on li "Rethink" at bounding box center [322, 303] width 80 height 13
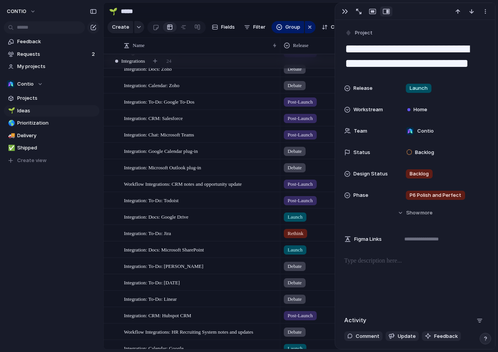
click at [314, 306] on div "Debate" at bounding box center [310, 299] width 61 height 16
click at [313, 232] on div "Launch Debate Post-Launch Rethink Kill No Release" at bounding box center [249, 176] width 498 height 352
click at [317, 232] on div "Rethink" at bounding box center [310, 231] width 60 height 13
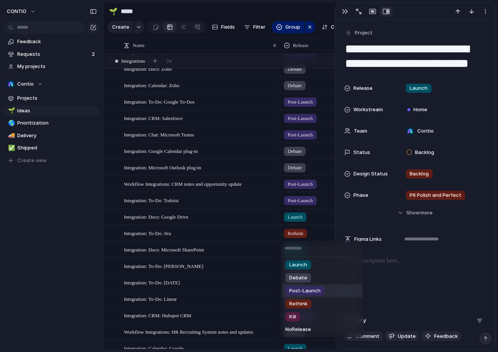
click at [313, 289] on span "Post-Launch" at bounding box center [304, 291] width 31 height 8
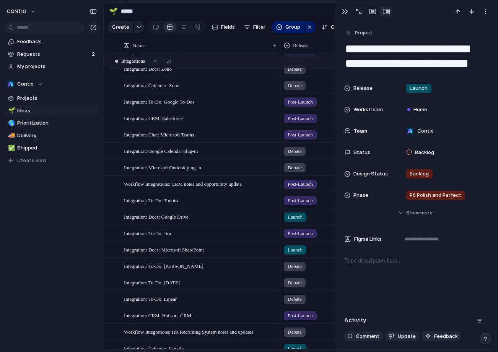
click at [314, 264] on div "Debate" at bounding box center [310, 264] width 60 height 13
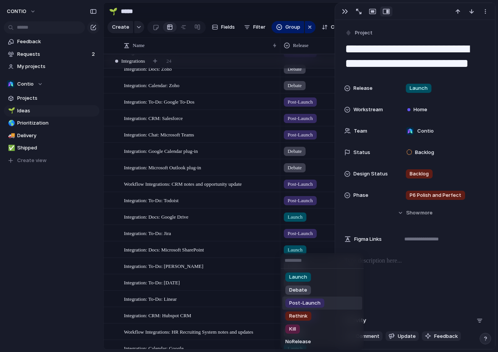
click at [314, 306] on span "Post-Launch" at bounding box center [304, 303] width 31 height 8
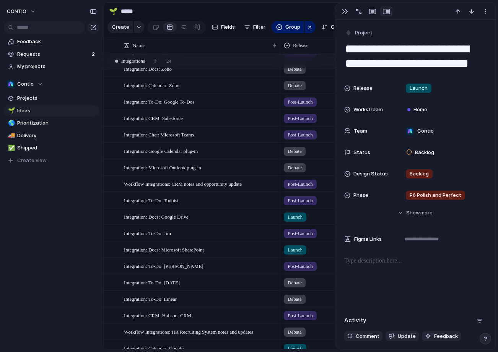
click at [314, 282] on div "Debate" at bounding box center [310, 281] width 60 height 13
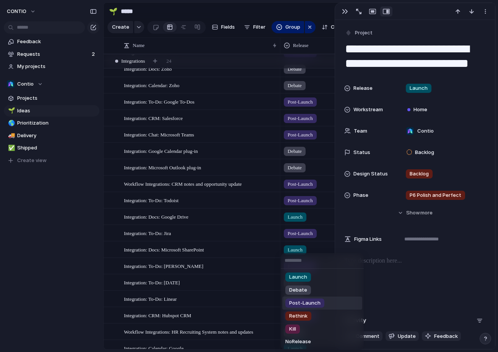
click at [316, 303] on span "Post-Launch" at bounding box center [304, 303] width 31 height 8
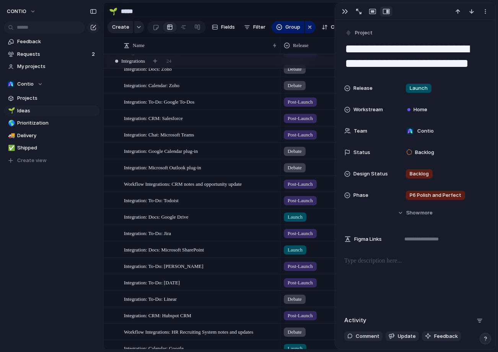
click at [312, 298] on div "Debate" at bounding box center [310, 297] width 60 height 13
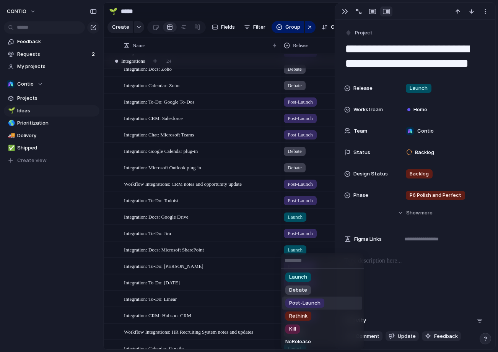
click at [314, 306] on span "Post-Launch" at bounding box center [304, 303] width 31 height 8
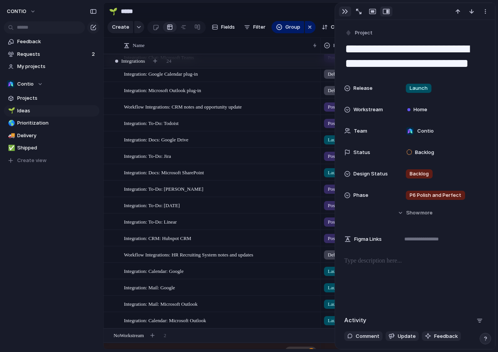
click at [340, 11] on button "button" at bounding box center [345, 11] width 12 height 10
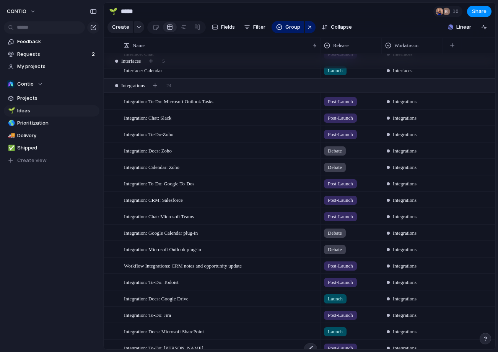
scroll to position [1812, 0]
click at [356, 150] on div "Debate" at bounding box center [351, 149] width 60 height 13
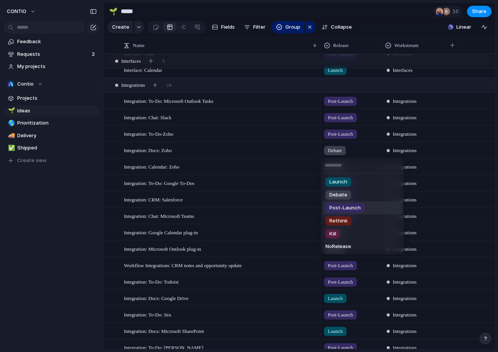
click at [352, 212] on div "Post-Launch" at bounding box center [344, 207] width 39 height 9
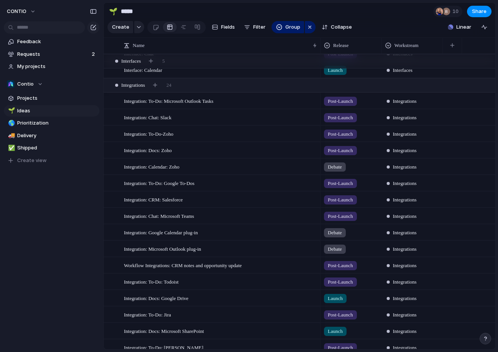
click at [353, 166] on div "Debate" at bounding box center [351, 165] width 60 height 13
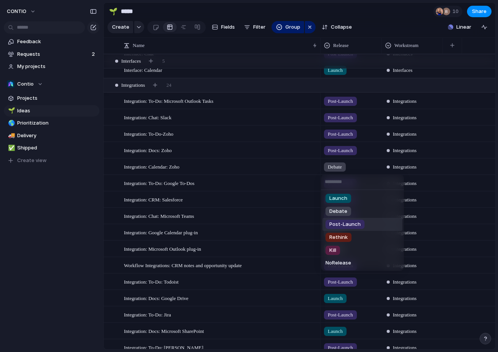
click at [356, 224] on span "Post-Launch" at bounding box center [344, 224] width 31 height 8
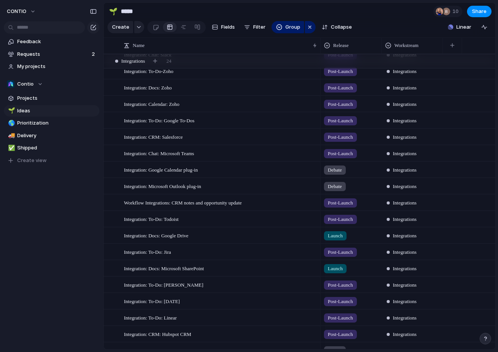
scroll to position [1882, 0]
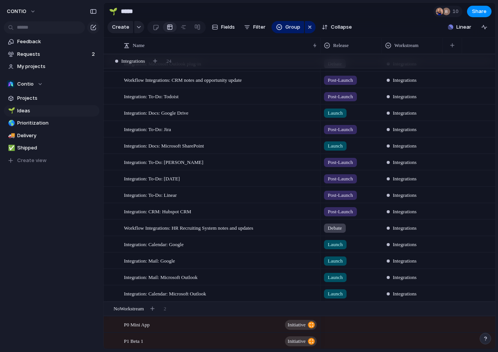
click at [361, 226] on div "Debate" at bounding box center [351, 226] width 60 height 13
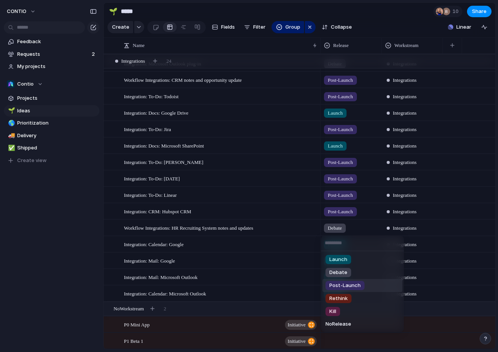
click at [355, 284] on span "Post-Launch" at bounding box center [344, 286] width 31 height 8
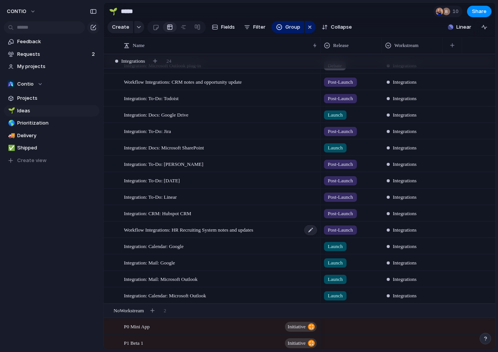
click at [253, 232] on span "Workflow Integrations: HR Recruiting System notes and updates" at bounding box center [188, 229] width 129 height 9
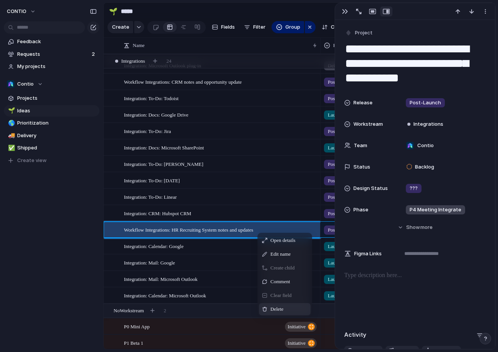
click at [288, 307] on div "Delete" at bounding box center [285, 309] width 52 height 12
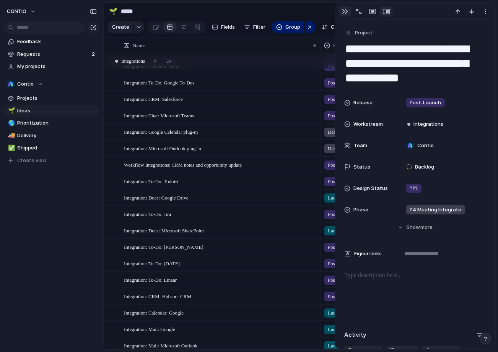
click at [342, 12] on div "button" at bounding box center [345, 11] width 6 height 6
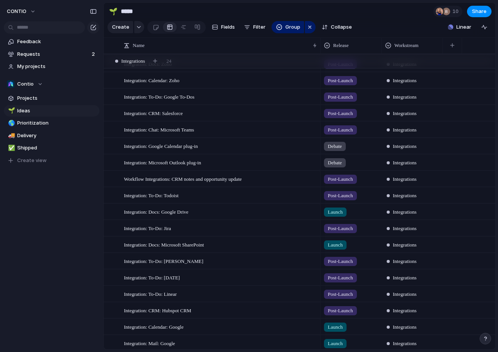
click at [345, 144] on div "Debate" at bounding box center [335, 146] width 22 height 9
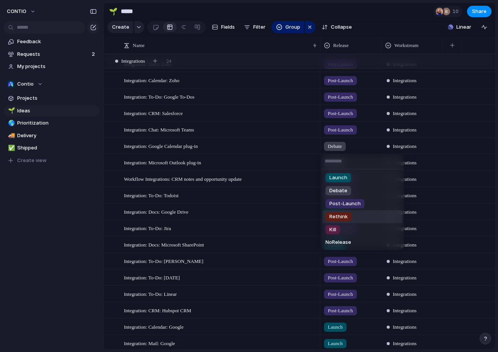
click at [354, 216] on li "Rethink" at bounding box center [362, 216] width 80 height 13
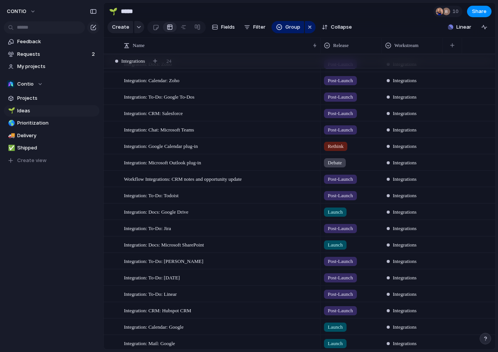
click at [357, 162] on div "Debate" at bounding box center [351, 161] width 60 height 13
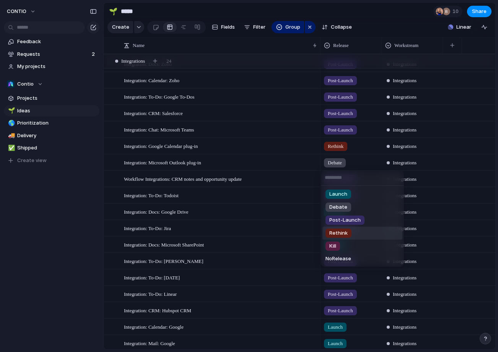
click at [349, 232] on div "Rethink" at bounding box center [338, 233] width 26 height 9
